Goal: Contribute content

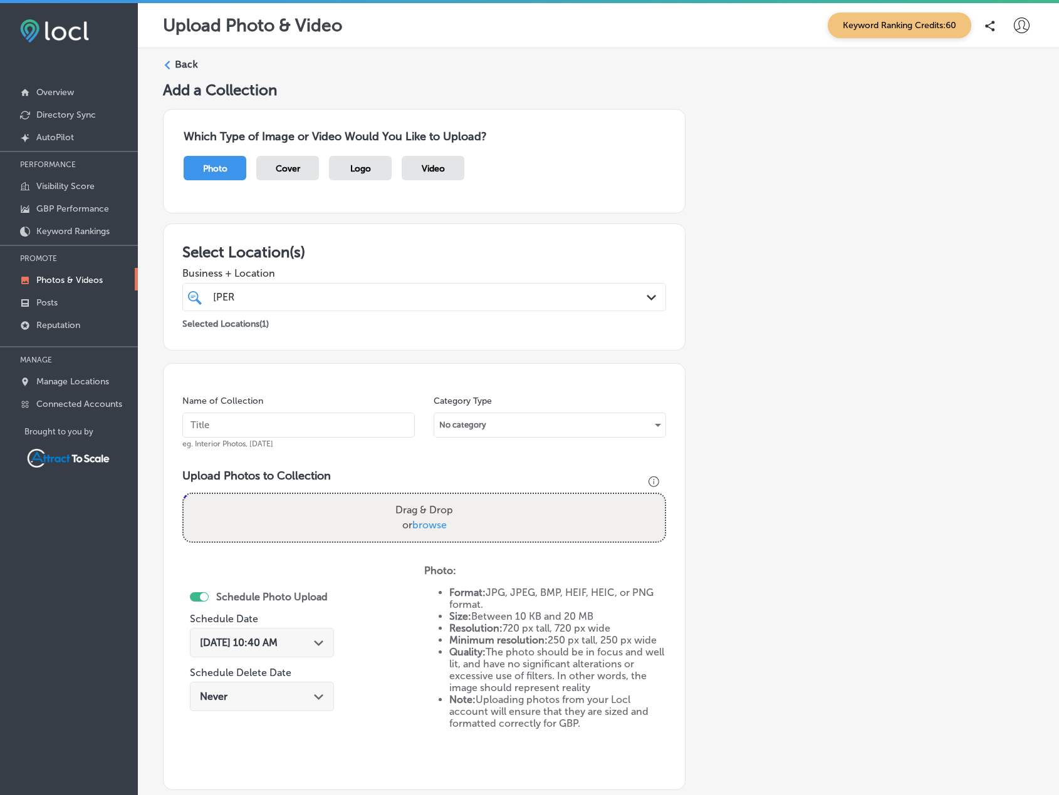
click at [180, 65] on label "Back" at bounding box center [186, 65] width 23 height 14
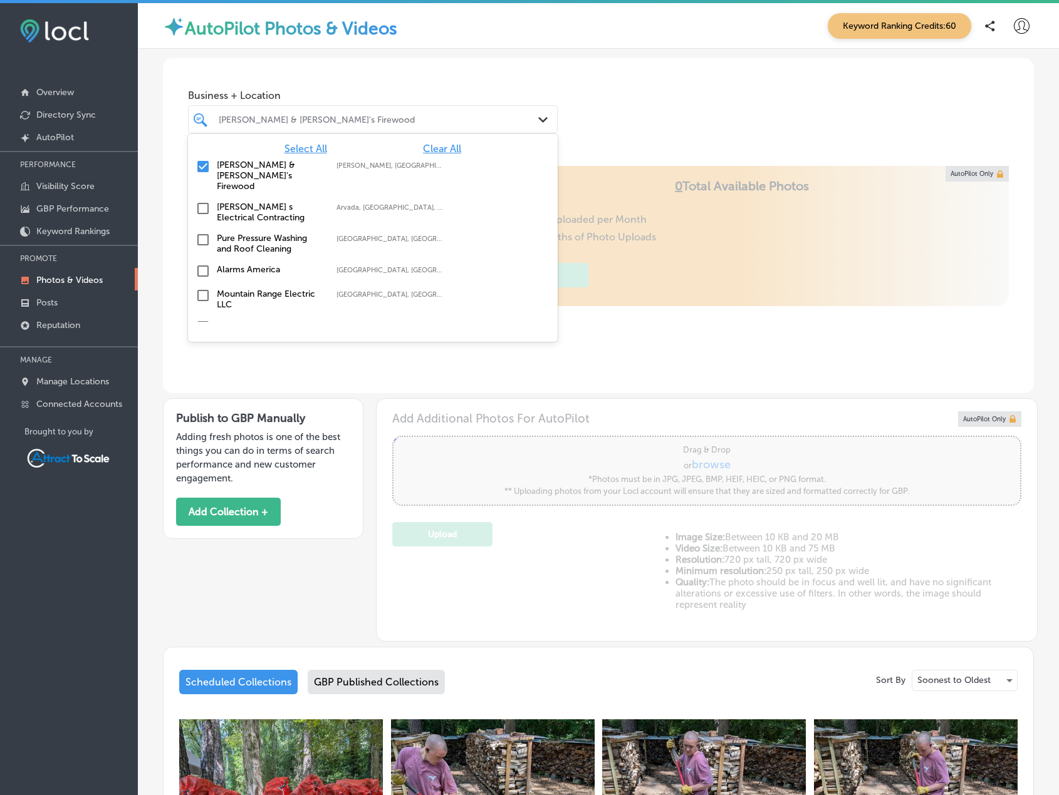
click at [282, 127] on div at bounding box center [356, 119] width 279 height 17
click at [455, 147] on div "Select All Clear All" at bounding box center [373, 149] width 370 height 12
click at [452, 147] on span "Clear All" at bounding box center [442, 149] width 38 height 12
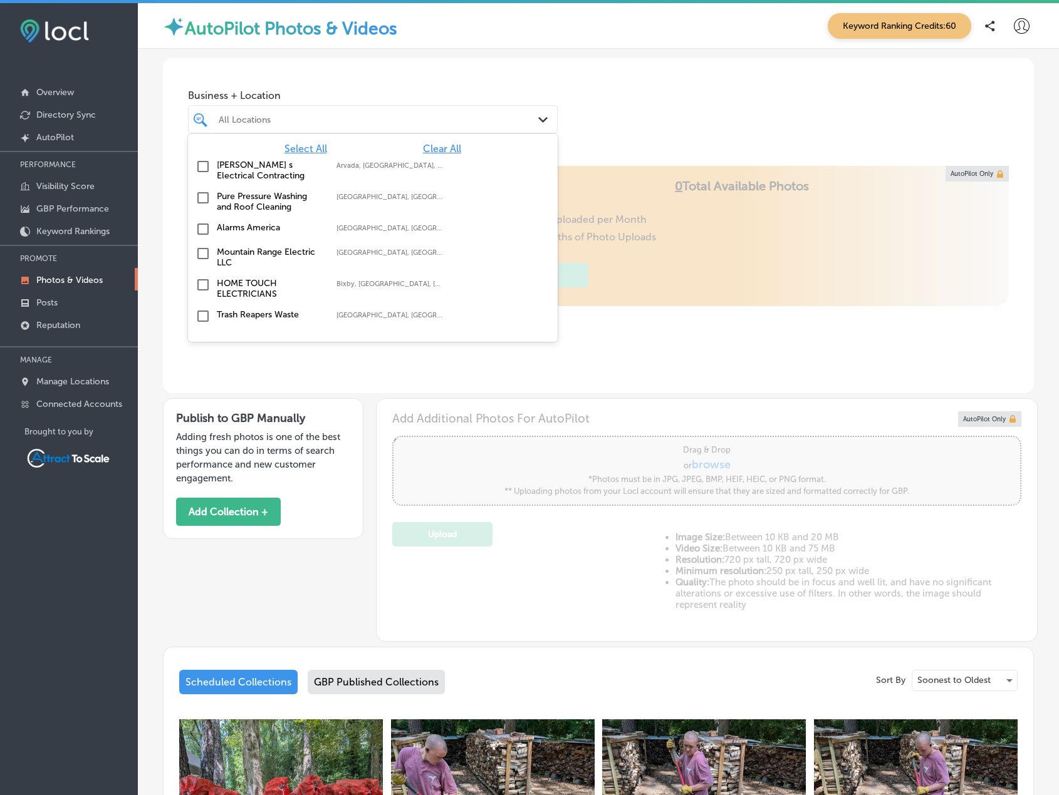
type input "0"
click at [271, 121] on div "All Locations" at bounding box center [379, 119] width 321 height 11
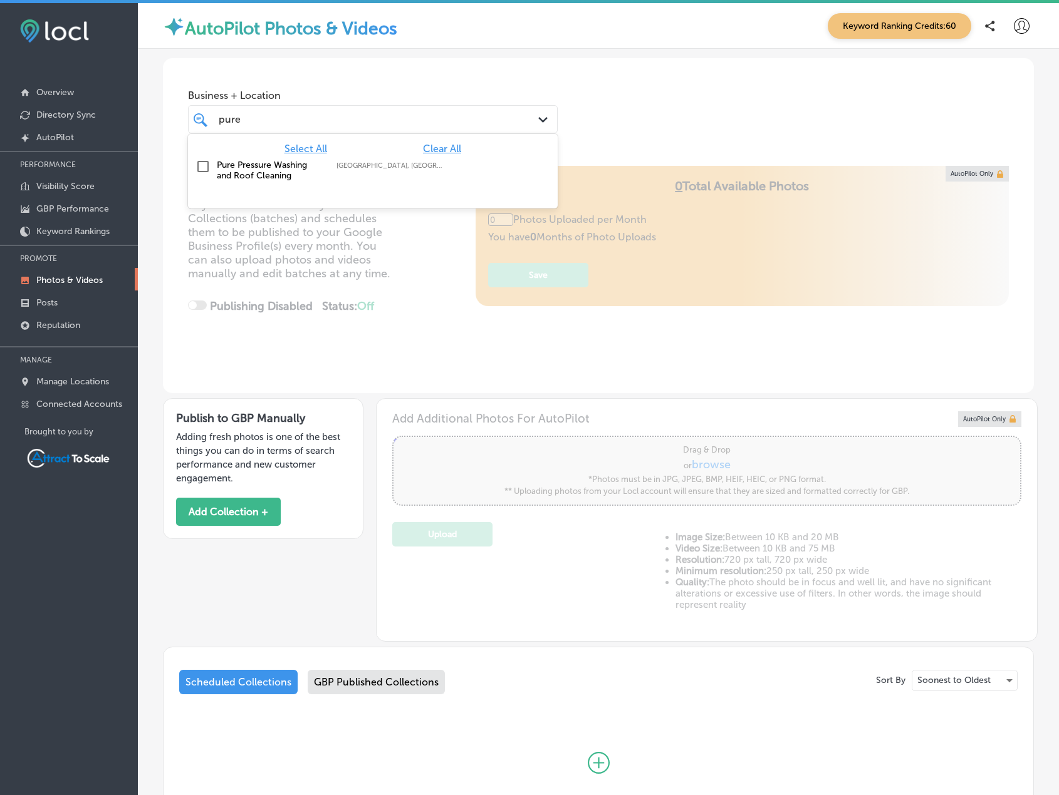
click at [209, 163] on input "checkbox" at bounding box center [202, 166] width 15 height 15
type input "pure"
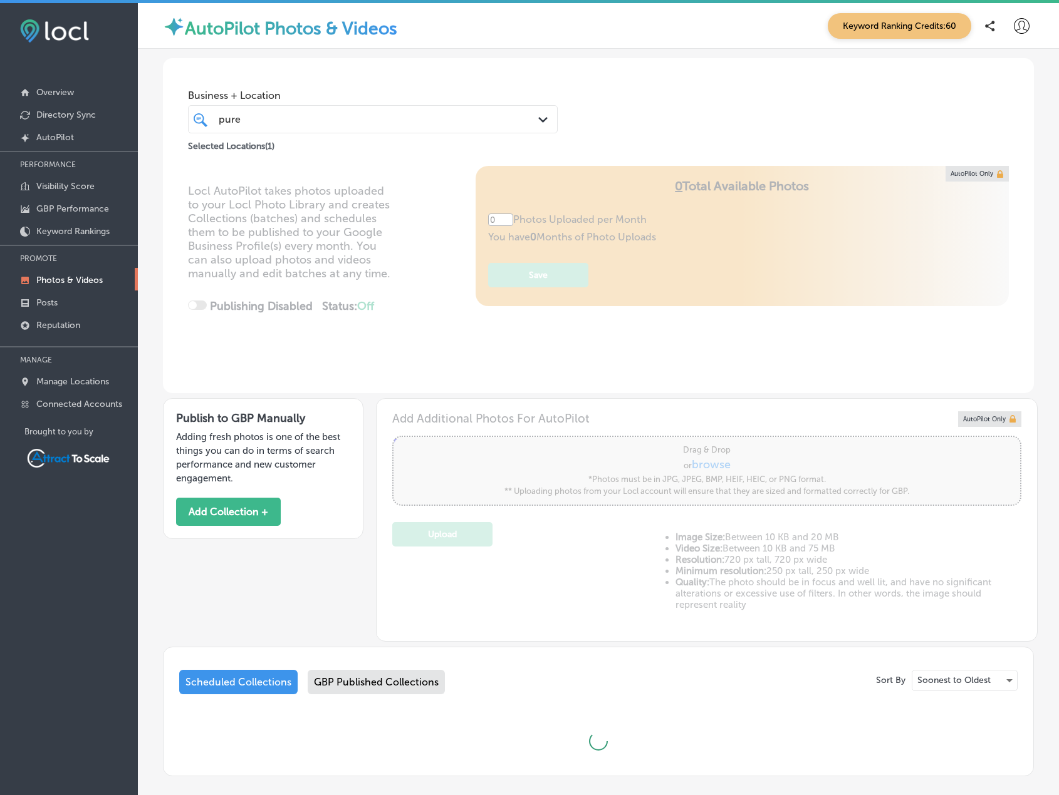
type input "5"
click at [304, 118] on div "pure pure" at bounding box center [356, 119] width 279 height 17
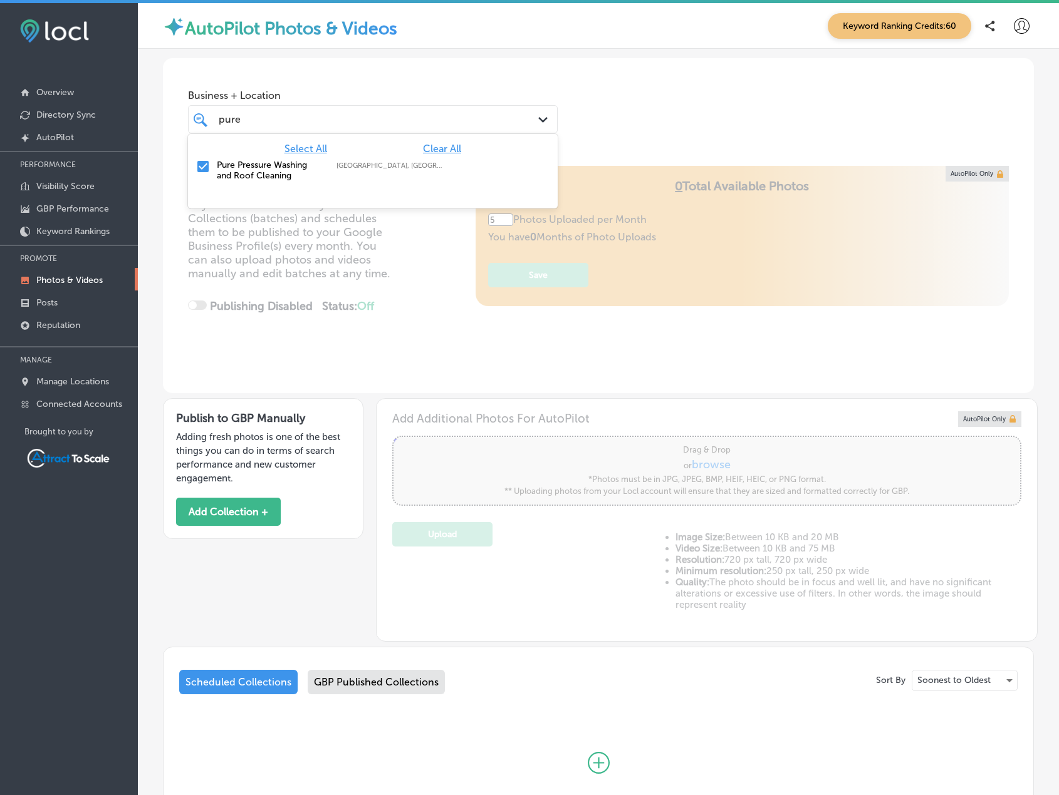
click at [400, 81] on div "Business + Location option focused, 1 of 17. 2 results available for search ter…" at bounding box center [598, 105] width 871 height 95
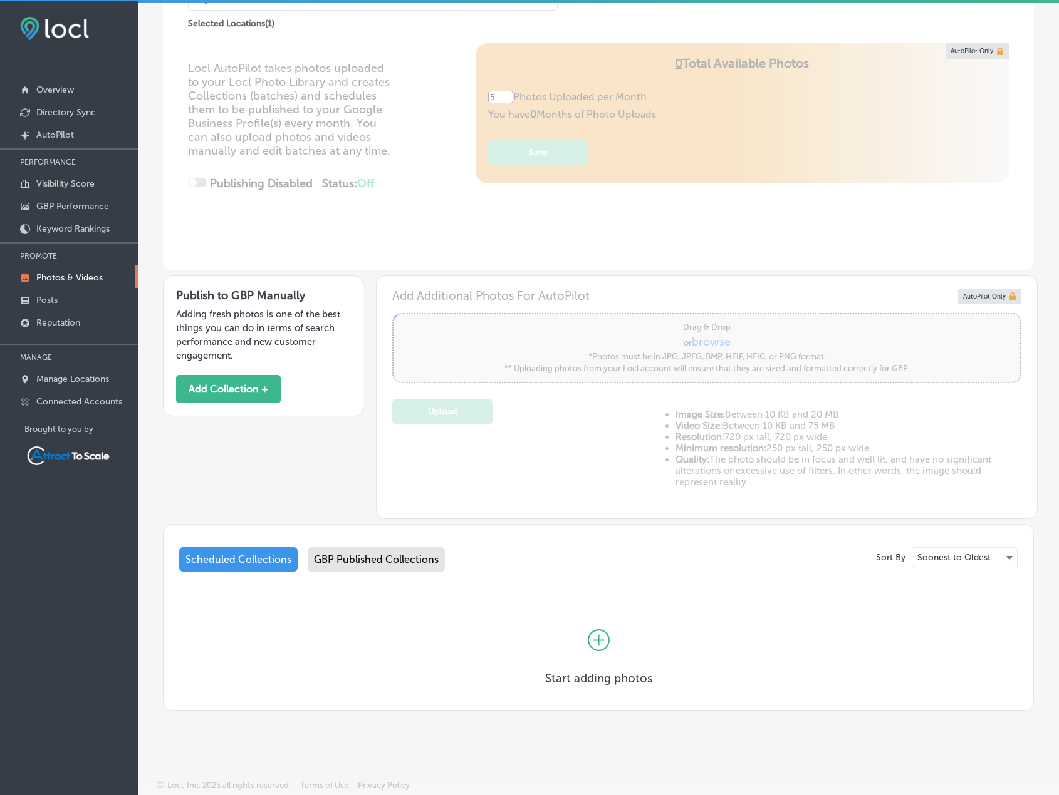
scroll to position [3, 0]
click at [260, 392] on button "Add Collection +" at bounding box center [228, 389] width 105 height 28
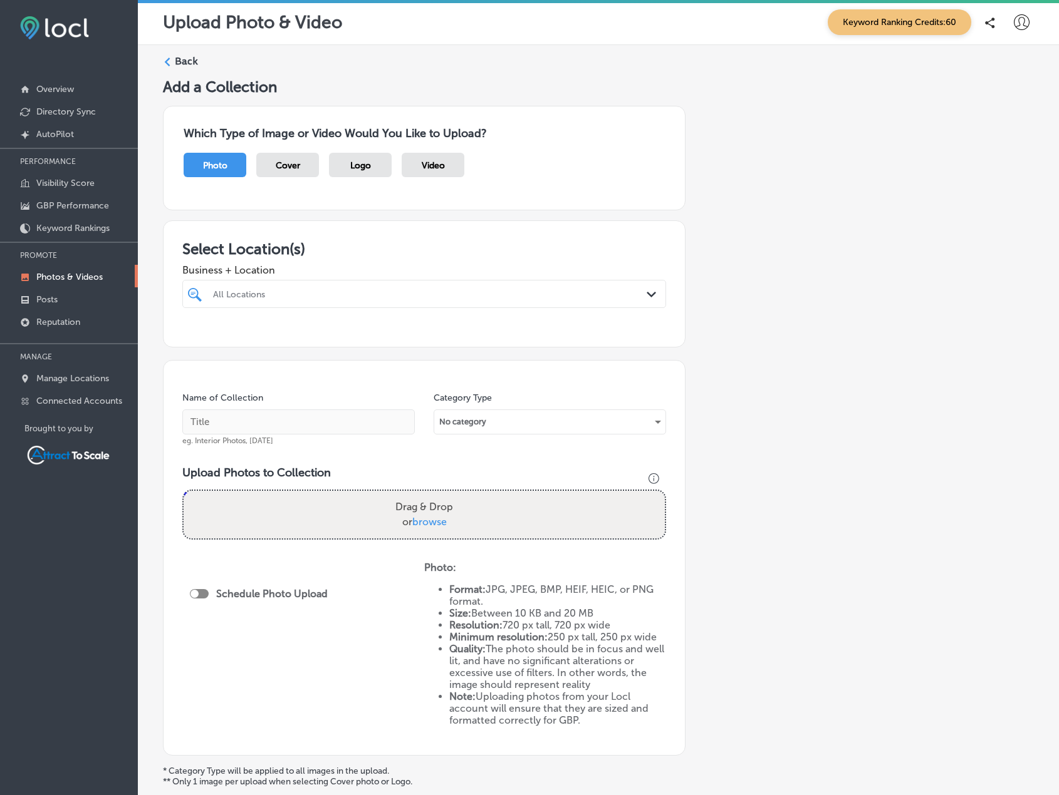
click at [370, 288] on div at bounding box center [403, 294] width 382 height 17
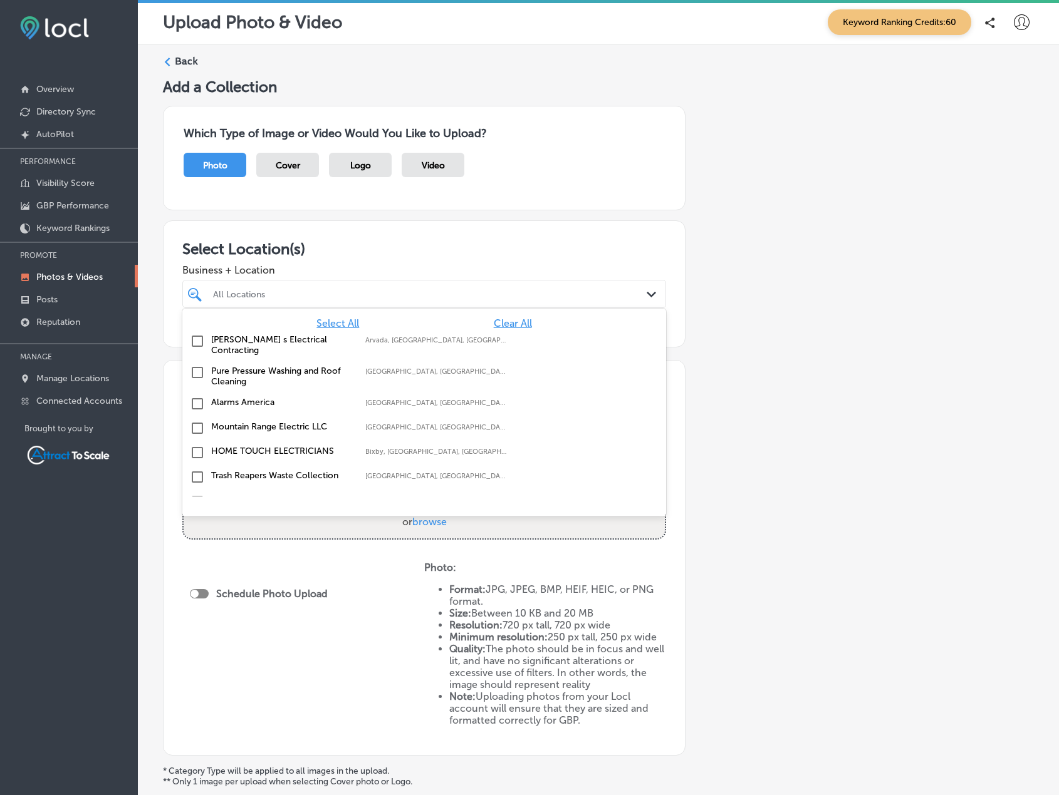
click at [263, 366] on label "Pure Pressure Washing and Roof Cleaning" at bounding box center [282, 376] width 142 height 21
click at [866, 361] on div "Add a Collection Which Type of Image or Video Would You Like to Upload? Photo C…" at bounding box center [598, 455] width 871 height 755
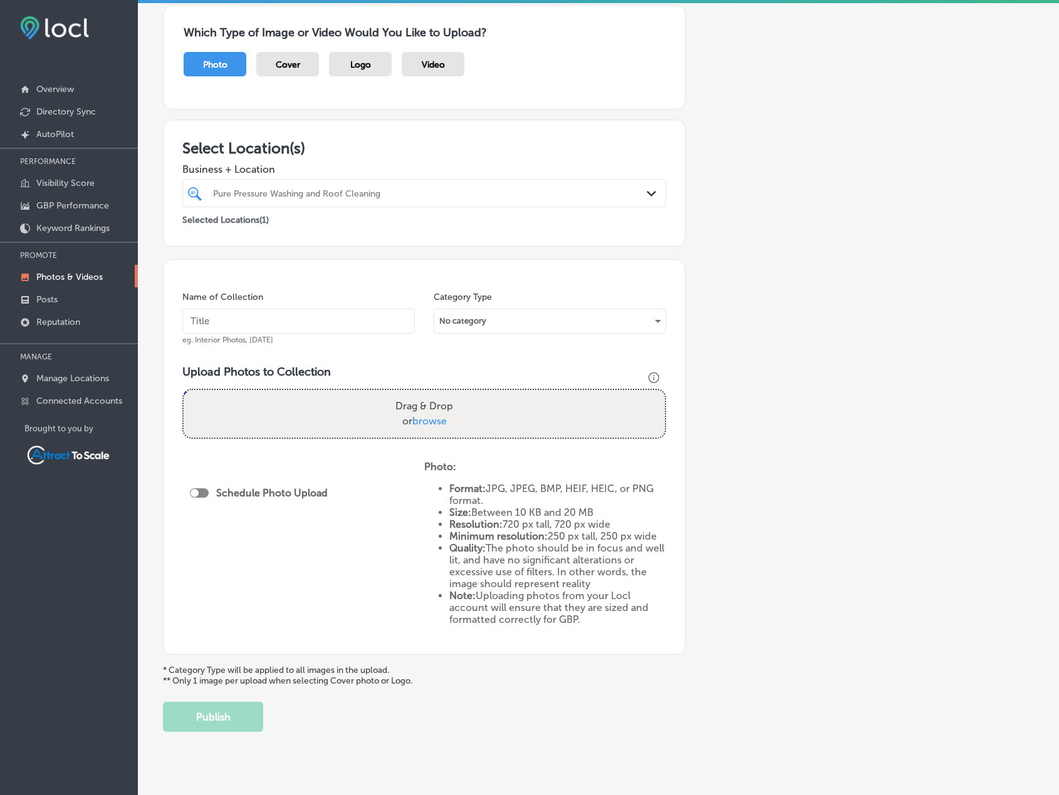
scroll to position [123, 0]
